Goal: Find specific page/section: Find specific page/section

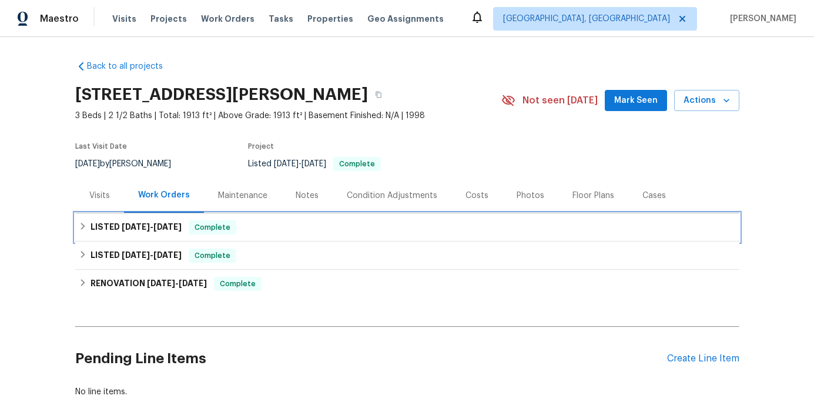
click at [173, 233] on h6 "LISTED 9/5/25 - 9/12/25" at bounding box center [136, 228] width 91 height 14
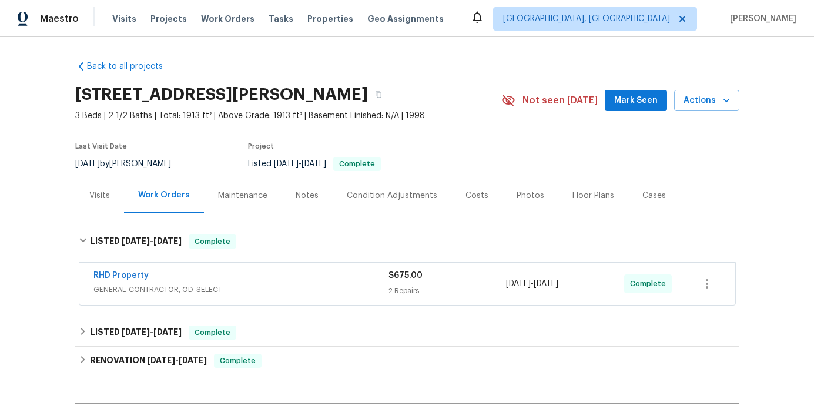
click at [275, 295] on span "GENERAL_CONTRACTOR, OD_SELECT" at bounding box center [240, 290] width 295 height 12
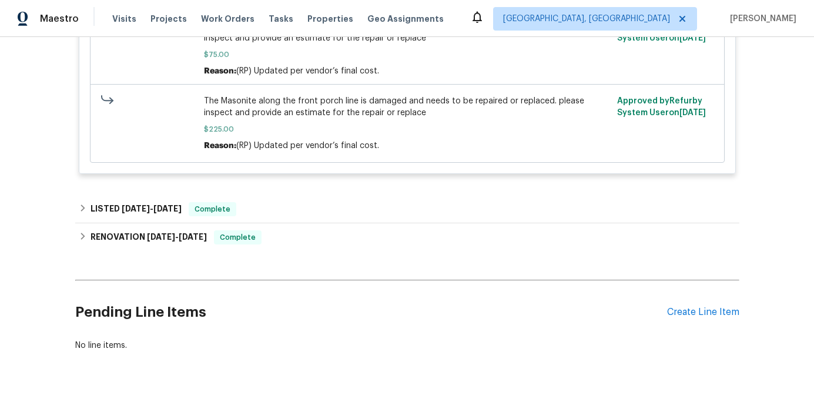
scroll to position [680, 0]
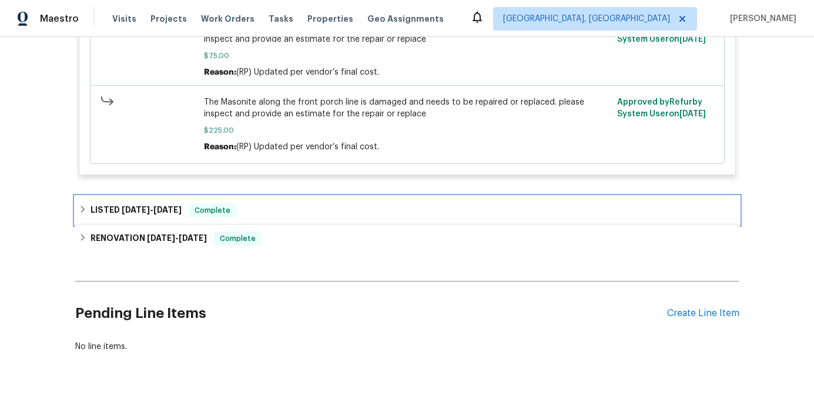
click at [268, 203] on div "LISTED 8/18/25 - 8/26/25 Complete" at bounding box center [407, 210] width 657 height 14
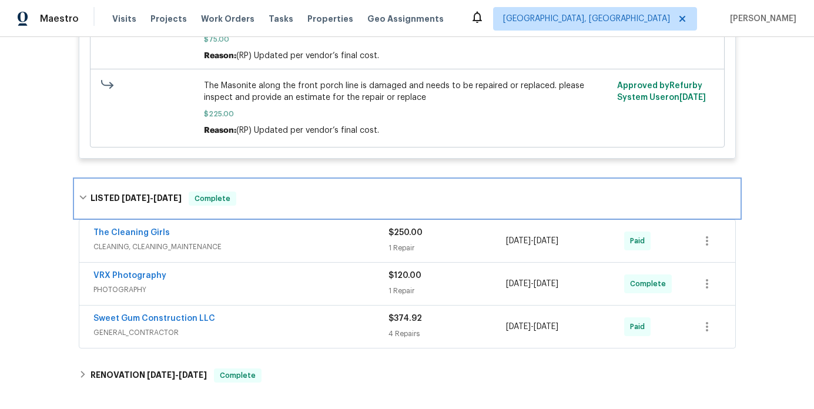
scroll to position [697, 0]
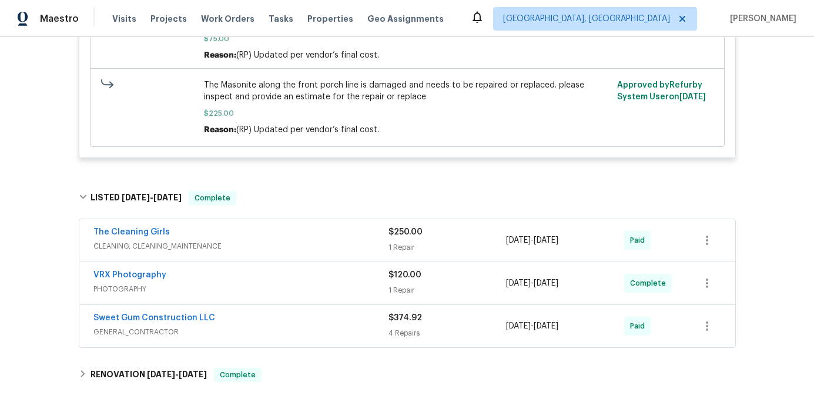
click at [262, 232] on div "The Cleaning Girls CLEANING, CLEANING_MAINTENANCE" at bounding box center [240, 240] width 295 height 28
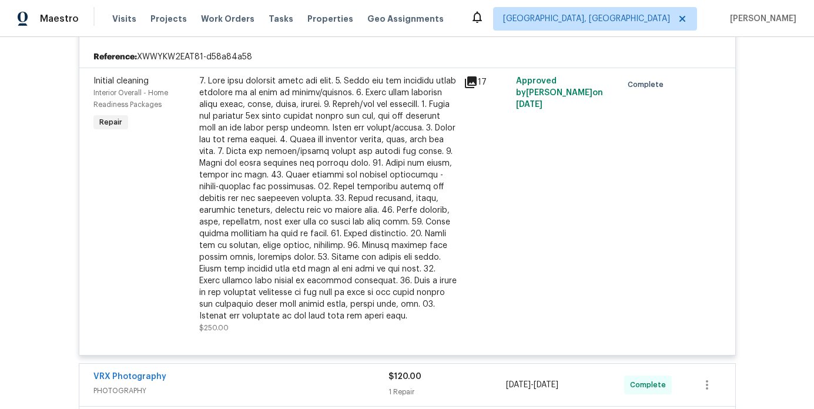
scroll to position [927, 0]
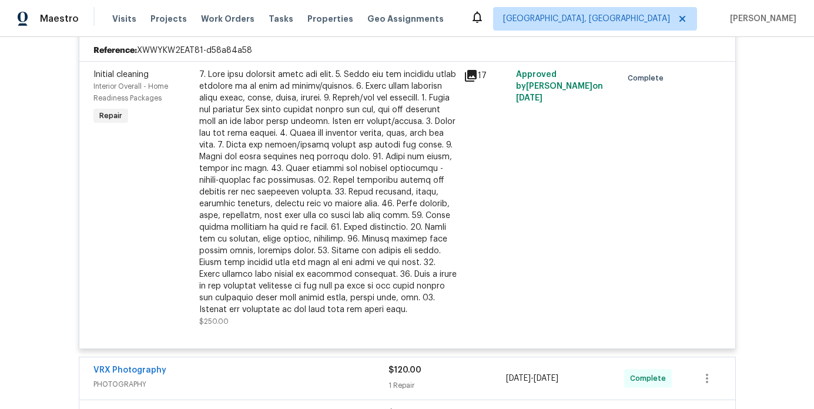
click at [472, 69] on icon at bounding box center [471, 76] width 14 height 14
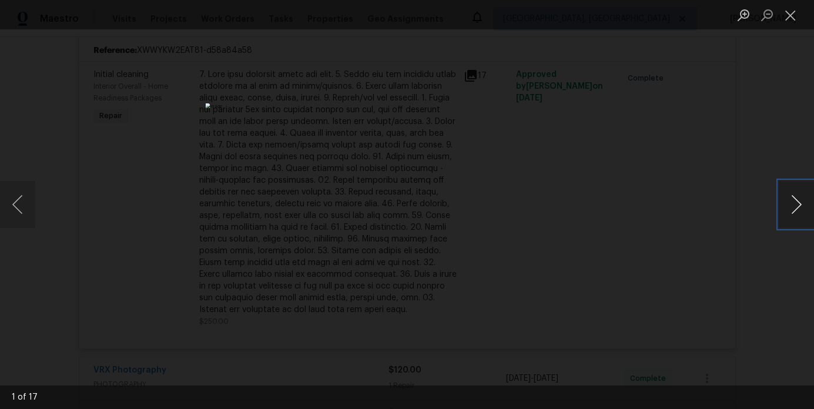
click at [790, 211] on button "Next image" at bounding box center [796, 204] width 35 height 47
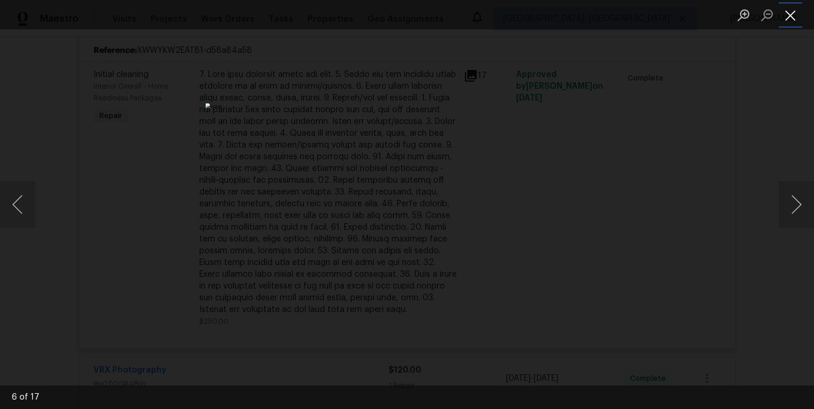
click at [783, 15] on button "Close lightbox" at bounding box center [791, 15] width 24 height 21
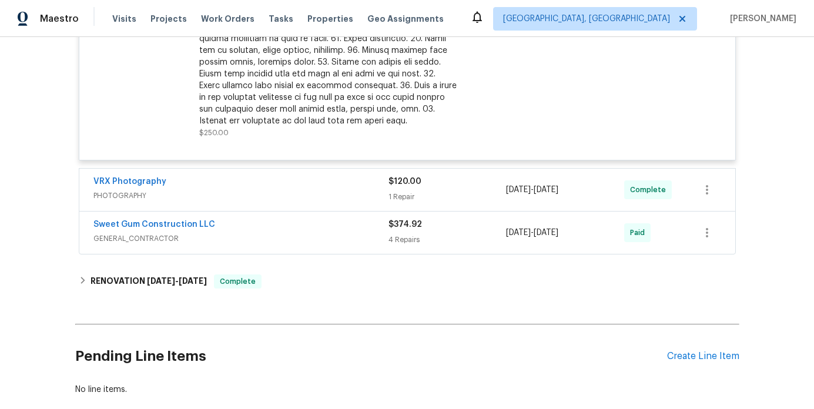
scroll to position [1135, 0]
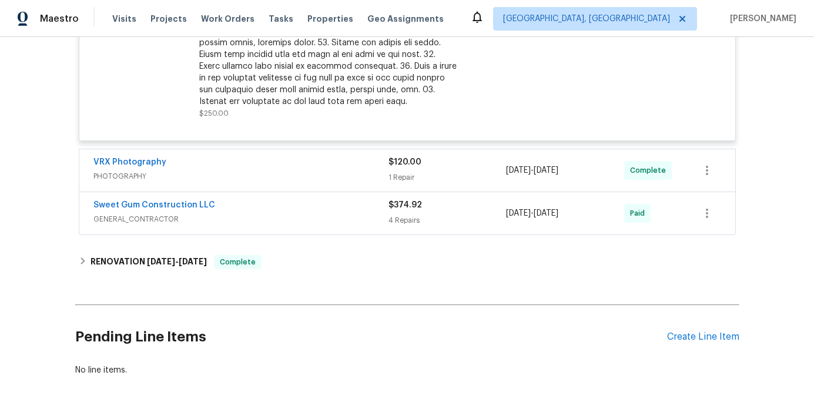
click at [298, 209] on div "Sweet Gum Construction LLC GENERAL_CONTRACTOR $374.92 4 Repairs 8/18/2025 - 8/2…" at bounding box center [407, 213] width 656 height 42
click at [311, 213] on span "GENERAL_CONTRACTOR" at bounding box center [240, 219] width 295 height 12
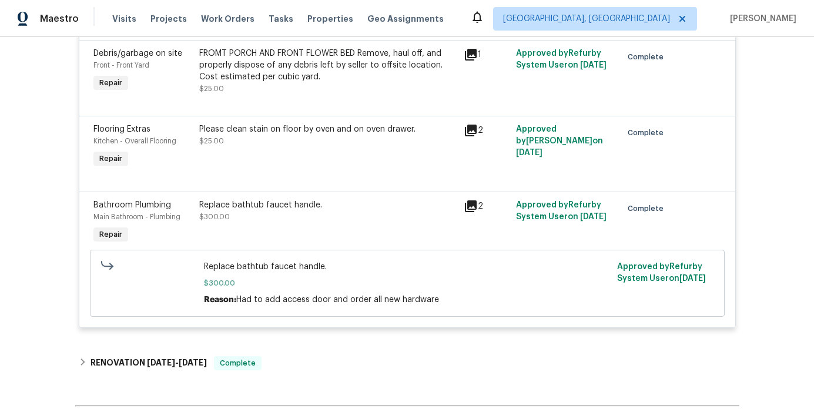
scroll to position [1437, 0]
click at [475, 199] on icon at bounding box center [471, 205] width 12 height 12
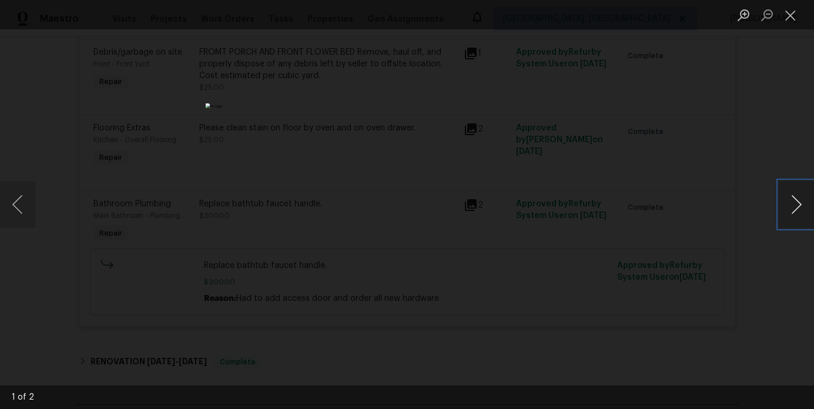
click at [796, 203] on button "Next image" at bounding box center [796, 204] width 35 height 47
click at [21, 203] on button "Previous image" at bounding box center [17, 204] width 35 height 47
click at [793, 17] on button "Close lightbox" at bounding box center [791, 15] width 24 height 21
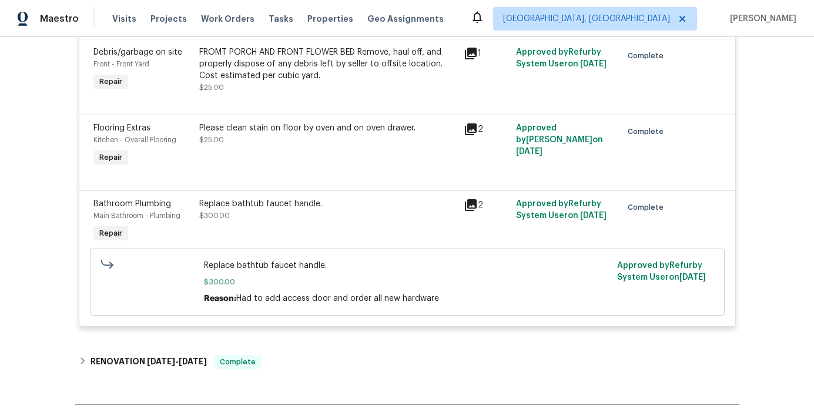
click at [194, 195] on div "Bathroom Plumbing Main Bathroom - Plumbing Repair" at bounding box center [143, 222] width 106 height 54
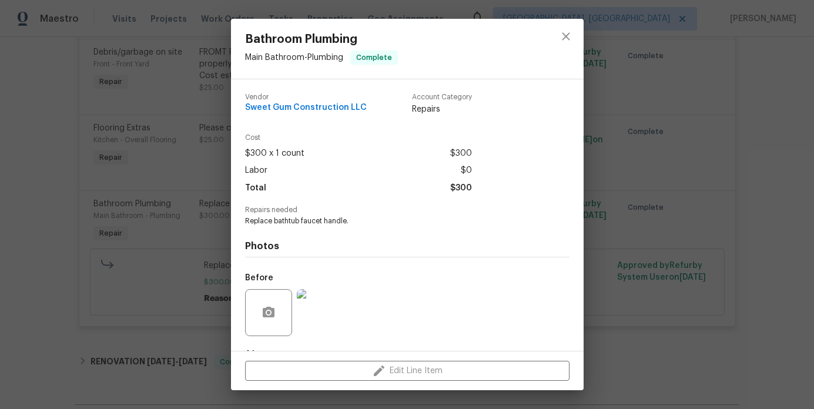
scroll to position [74, 0]
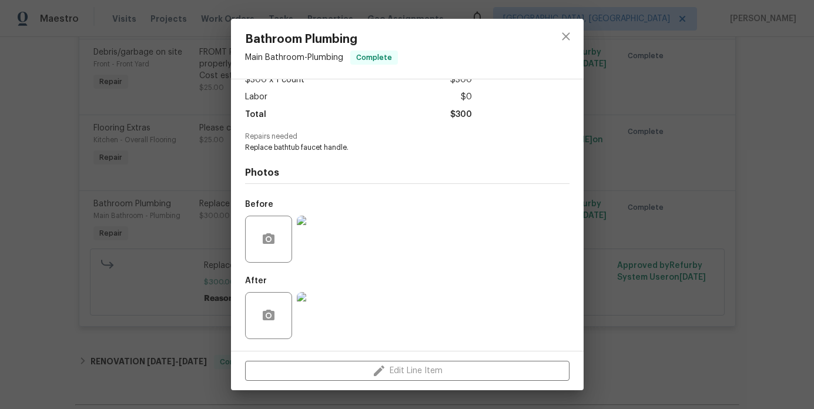
click at [639, 235] on div "Bathroom Plumbing Main Bathroom - Plumbing Complete Vendor Sweet Gum Constructi…" at bounding box center [407, 204] width 814 height 409
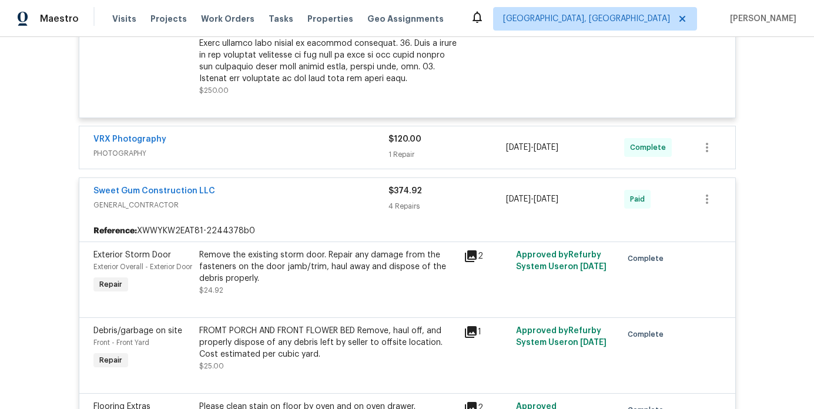
scroll to position [1075, 0]
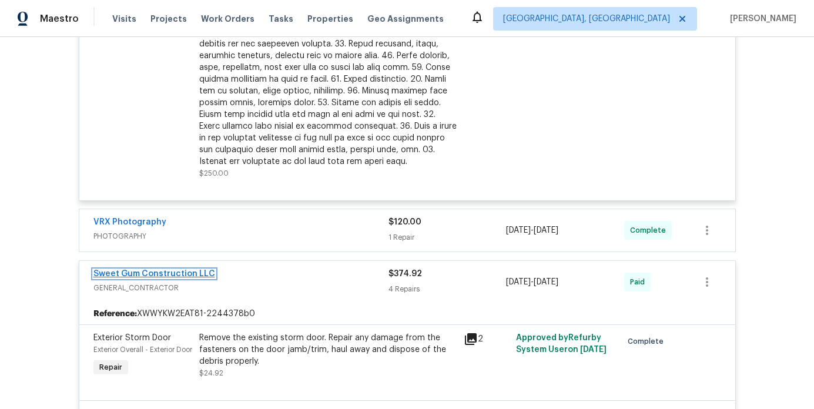
click at [141, 270] on link "Sweet Gum Construction LLC" at bounding box center [154, 274] width 122 height 8
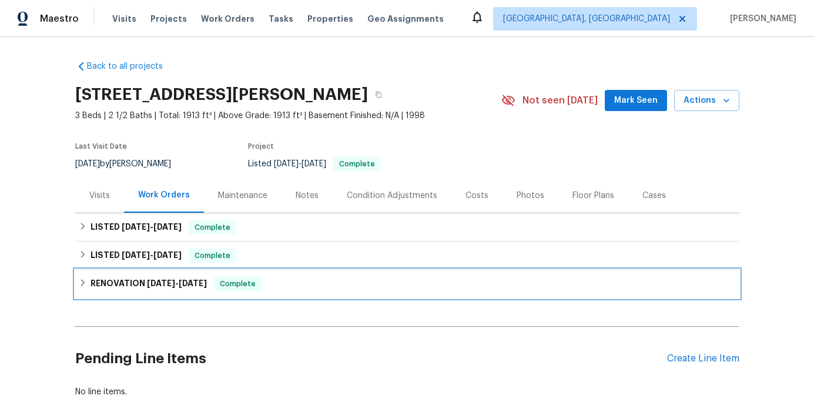
click at [185, 285] on span "[DATE]" at bounding box center [193, 283] width 28 height 8
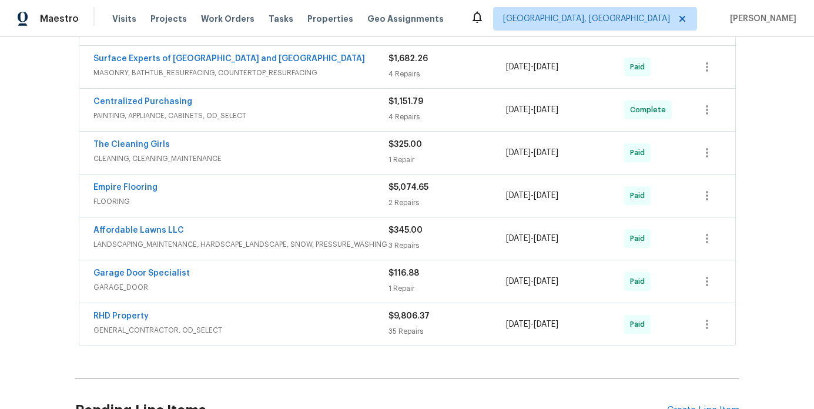
scroll to position [360, 0]
click at [273, 110] on span "PAINTING, APPLIANCE, CABINETS, OD_SELECT" at bounding box center [240, 115] width 295 height 12
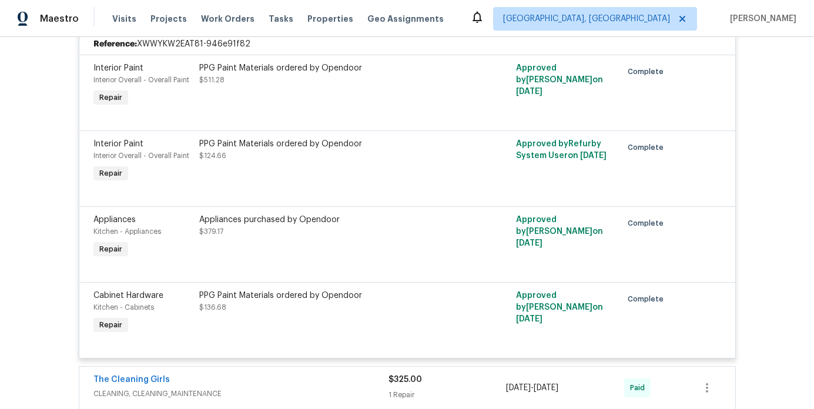
scroll to position [392, 0]
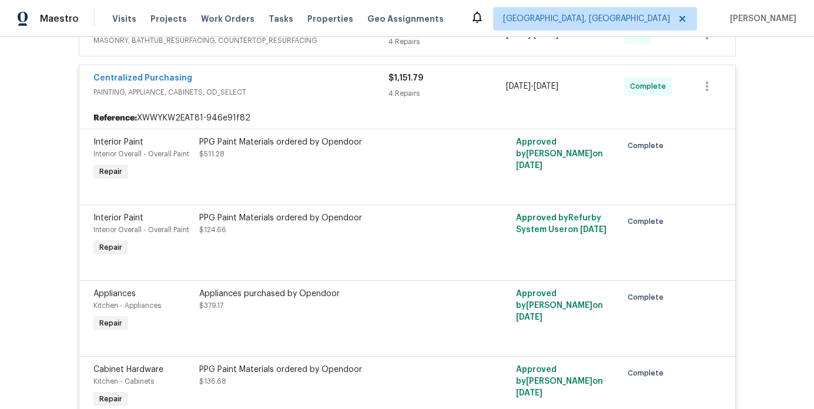
click at [272, 90] on span "PAINTING, APPLIANCE, CABINETS, OD_SELECT" at bounding box center [240, 92] width 295 height 12
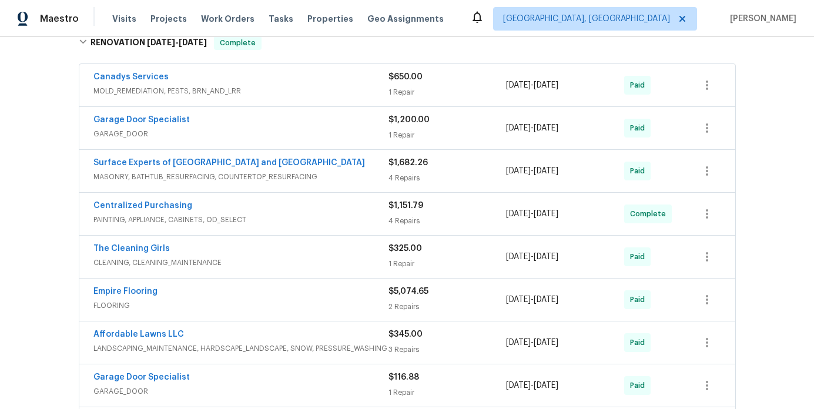
scroll to position [254, 0]
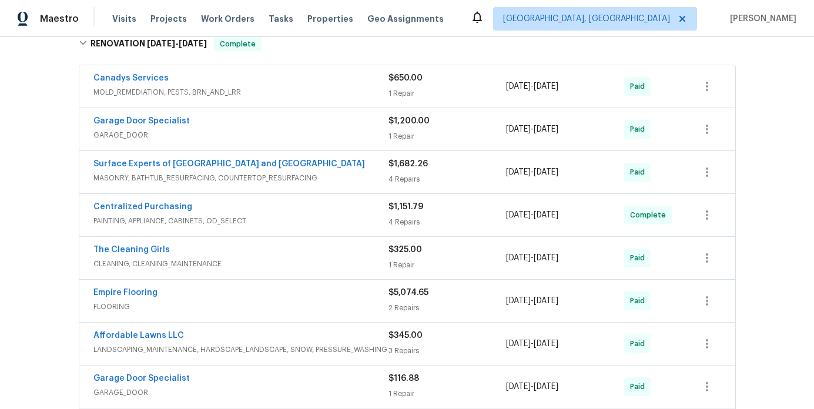
click at [272, 90] on span "MOLD_REMEDIATION, PESTS, BRN_AND_LRR" at bounding box center [240, 92] width 295 height 12
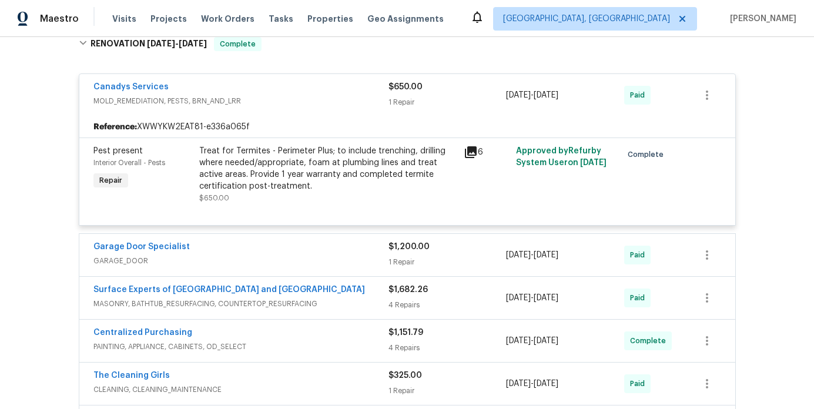
click at [272, 90] on div "Canadys Services" at bounding box center [240, 88] width 295 height 14
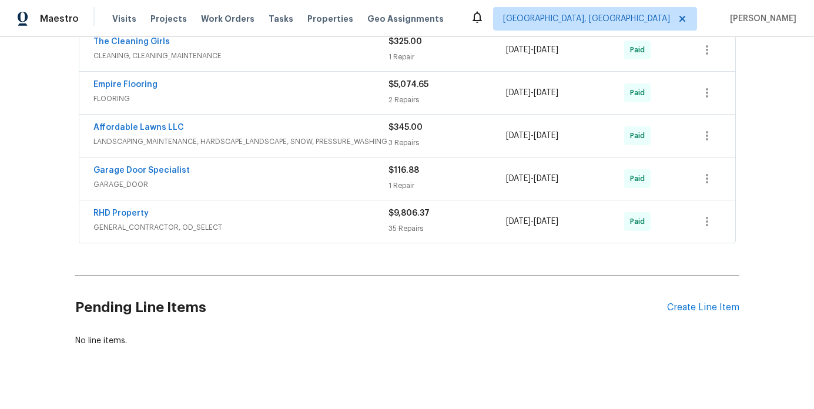
scroll to position [466, 0]
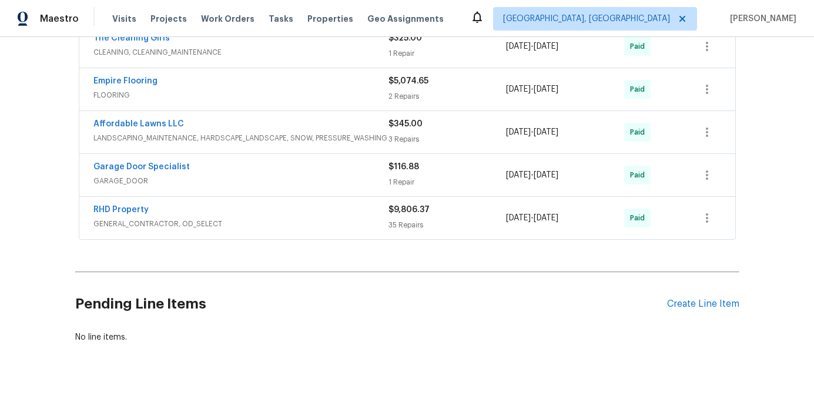
click at [244, 209] on div "RHD Property" at bounding box center [240, 211] width 295 height 14
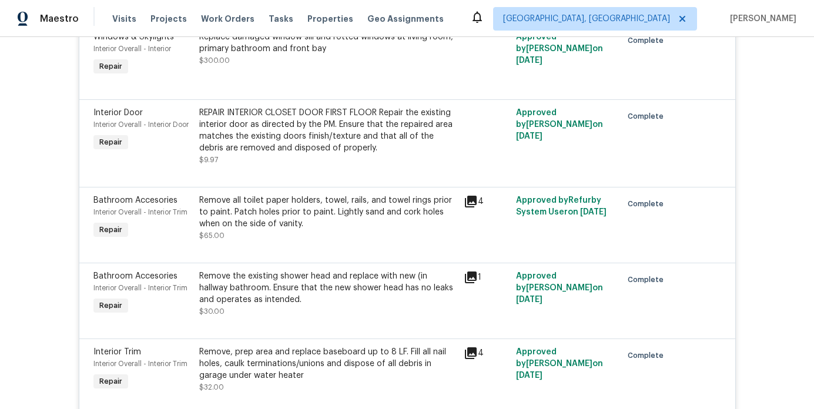
scroll to position [2082, 0]
